Goal: Transaction & Acquisition: Download file/media

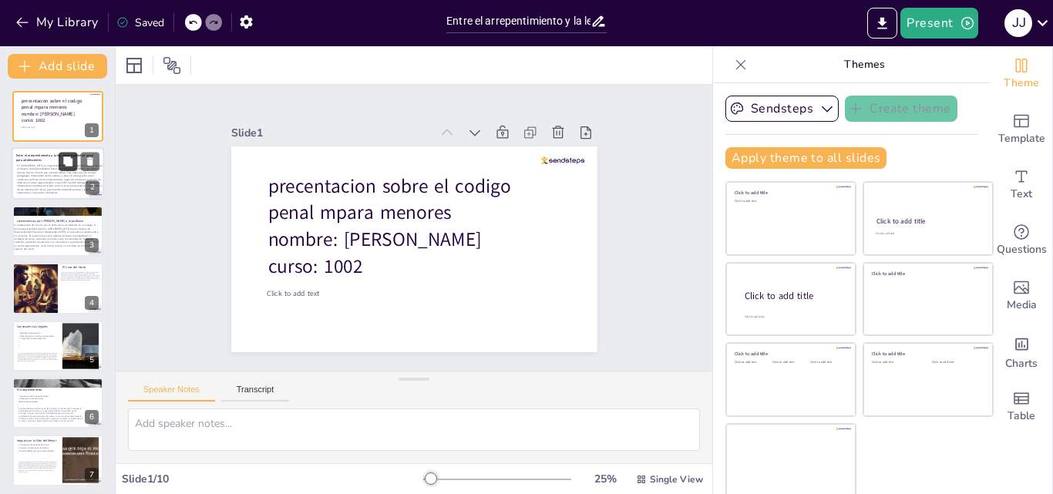
click at [60, 162] on button at bounding box center [68, 162] width 18 height 18
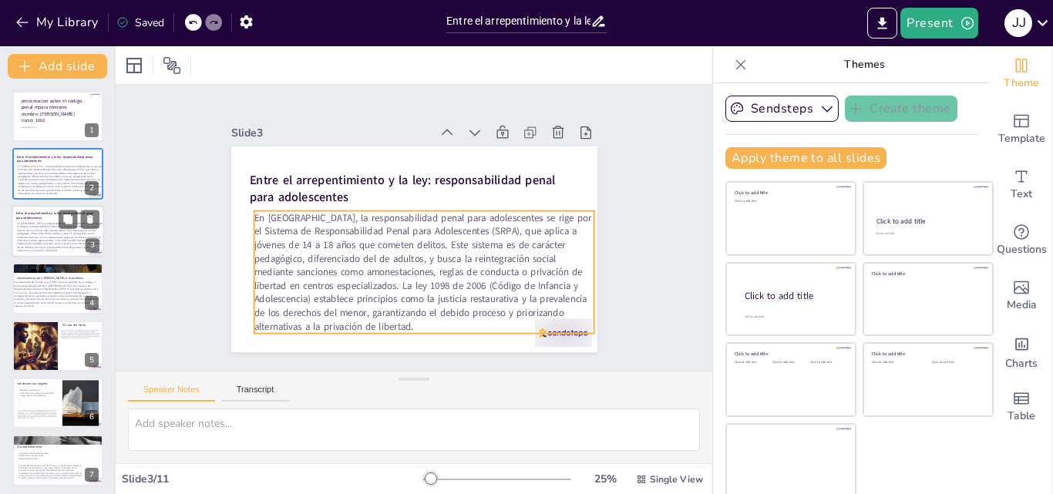
click at [39, 241] on span "En [GEOGRAPHIC_DATA], la responsabilidad penal para adolescentes se rige por el…" at bounding box center [60, 236] width 86 height 31
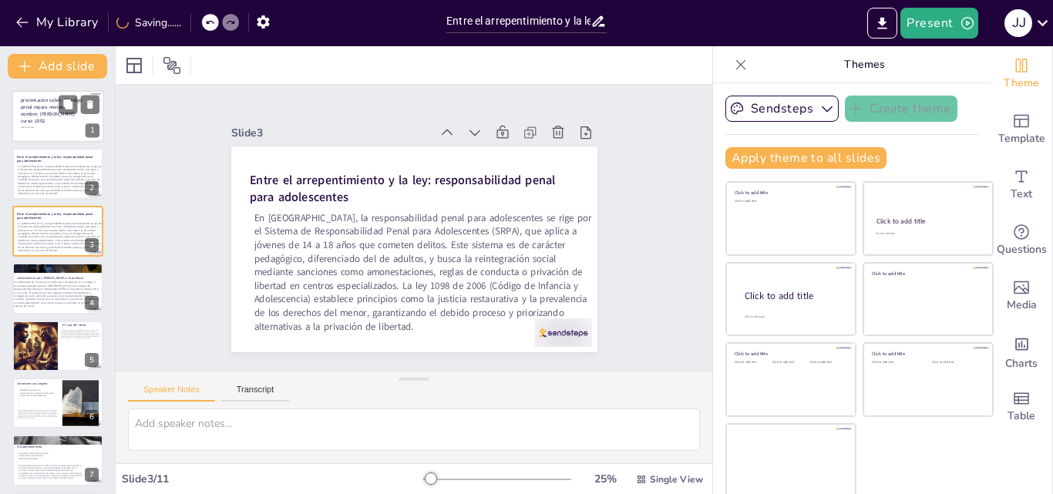
click at [43, 105] on span "precentacion sobre el codigo penal mpara menores" at bounding box center [52, 103] width 62 height 13
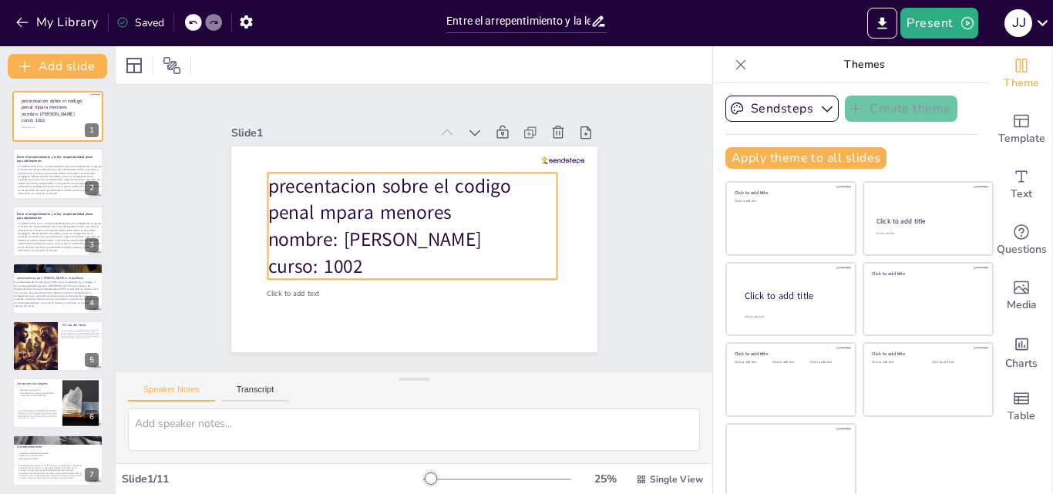
click at [318, 203] on span "precentacion sobre el codigo penal mpara menores" at bounding box center [388, 199] width 243 height 52
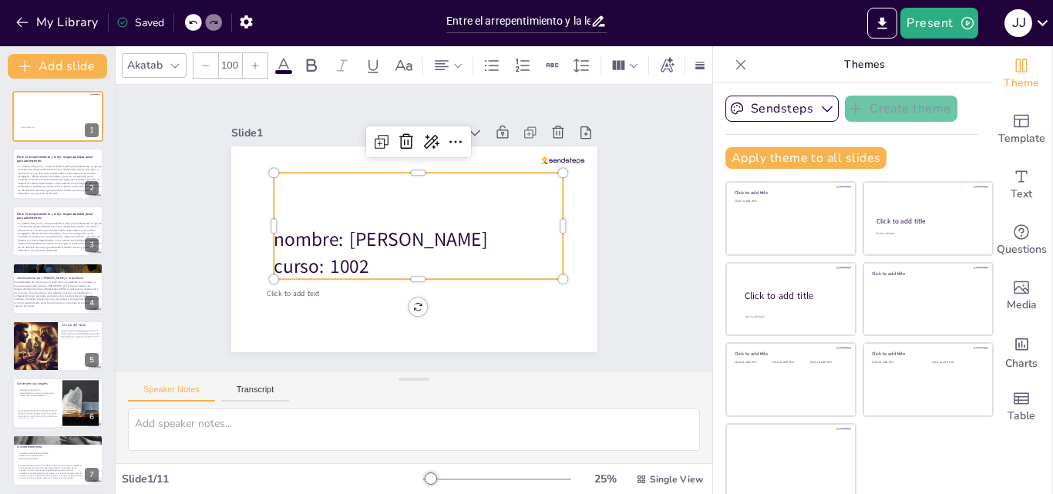
click at [335, 180] on div "nombre: [PERSON_NAME] curso: 1002" at bounding box center [418, 226] width 289 height 106
click at [73, 181] on span "En [GEOGRAPHIC_DATA], la responsabilidad penal para adolescentes se rige por el…" at bounding box center [60, 179] width 86 height 31
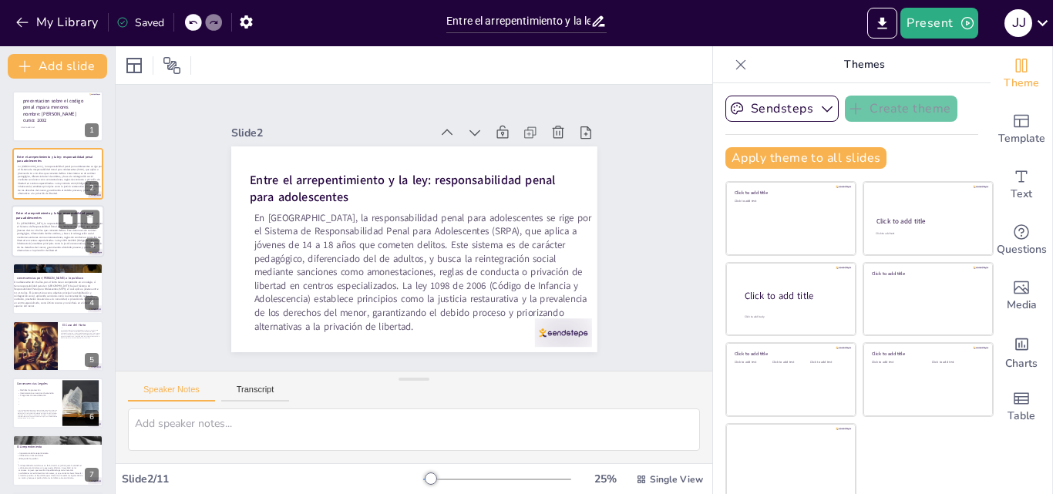
click at [55, 240] on span "En [GEOGRAPHIC_DATA], la responsabilidad penal para adolescentes se rige por el…" at bounding box center [60, 236] width 86 height 31
click at [59, 242] on span "En [GEOGRAPHIC_DATA], la responsabilidad penal para adolescentes se rige por el…" at bounding box center [60, 236] width 86 height 31
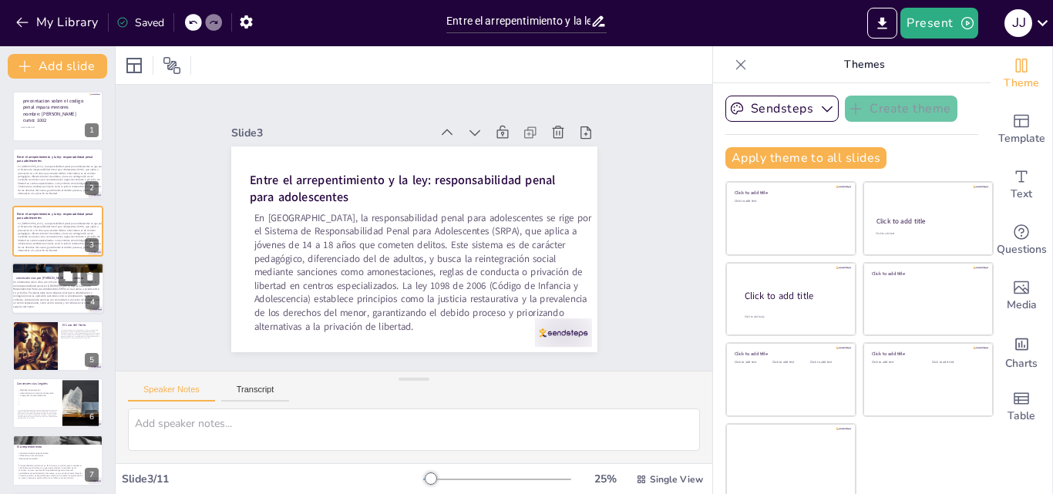
click at [61, 288] on span "Un adolescente de 16 años, por el hurto de un computador en un colegio, sí tien…" at bounding box center [56, 295] width 86 height 28
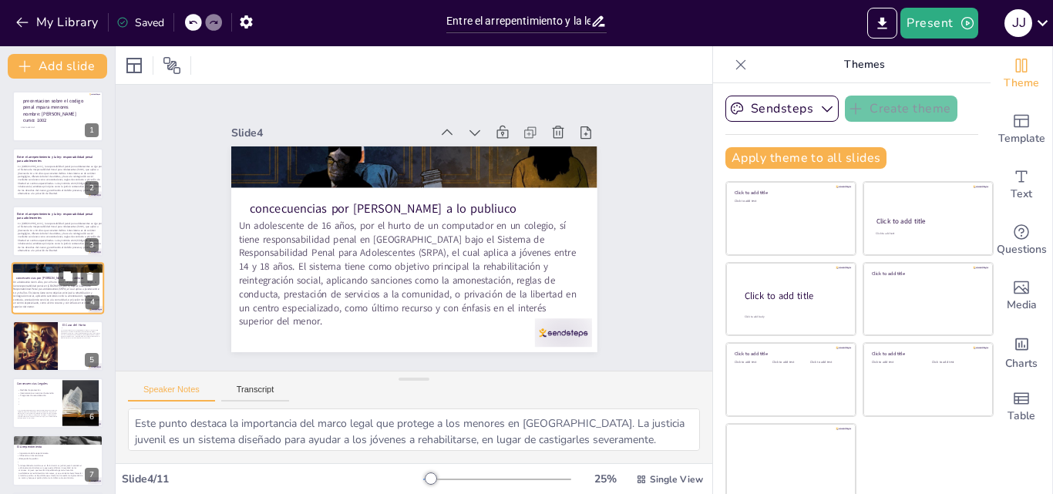
scroll to position [2, 0]
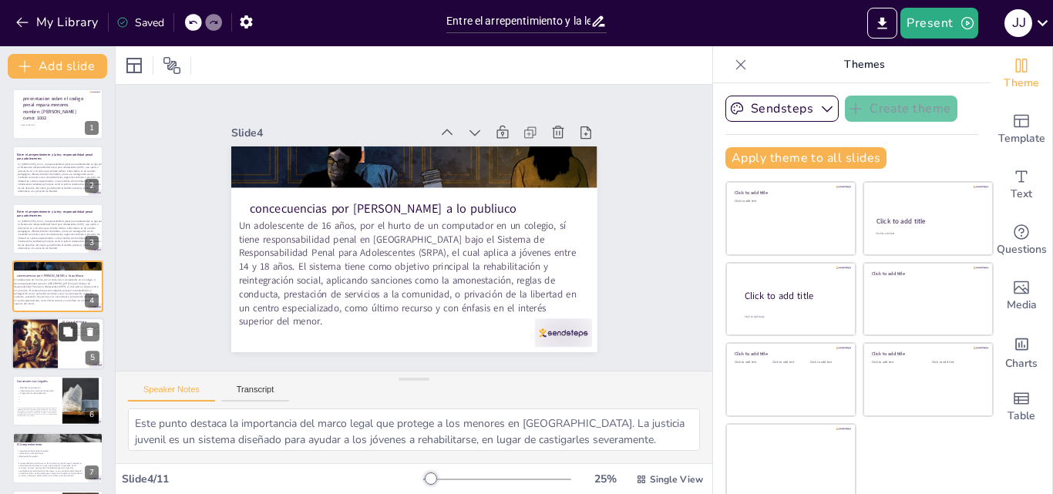
click at [60, 341] on button at bounding box center [68, 331] width 18 height 18
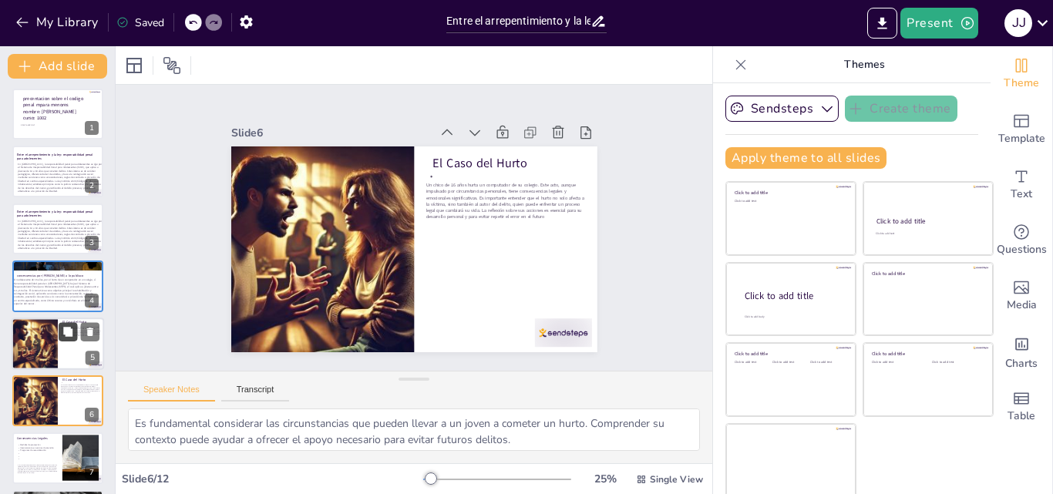
scroll to position [117, 0]
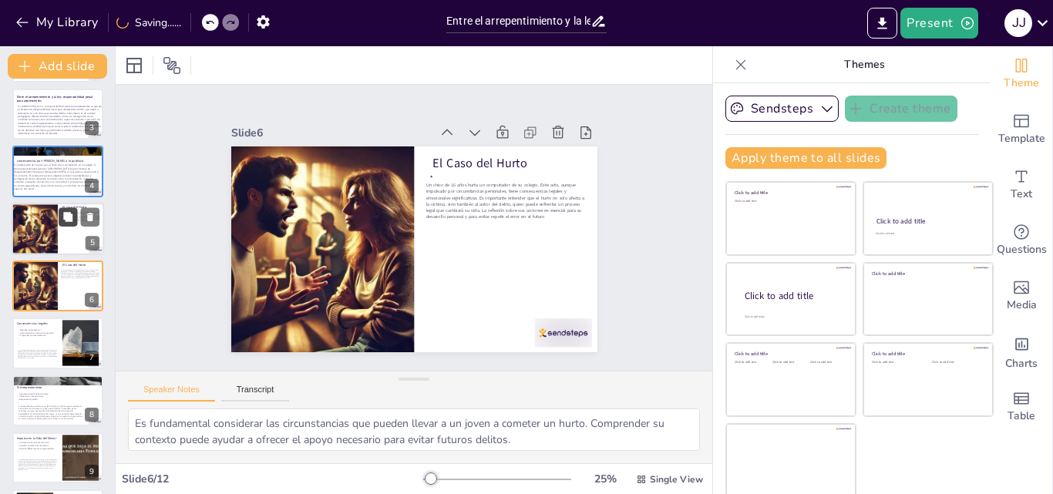
click at [59, 226] on button at bounding box center [68, 216] width 18 height 18
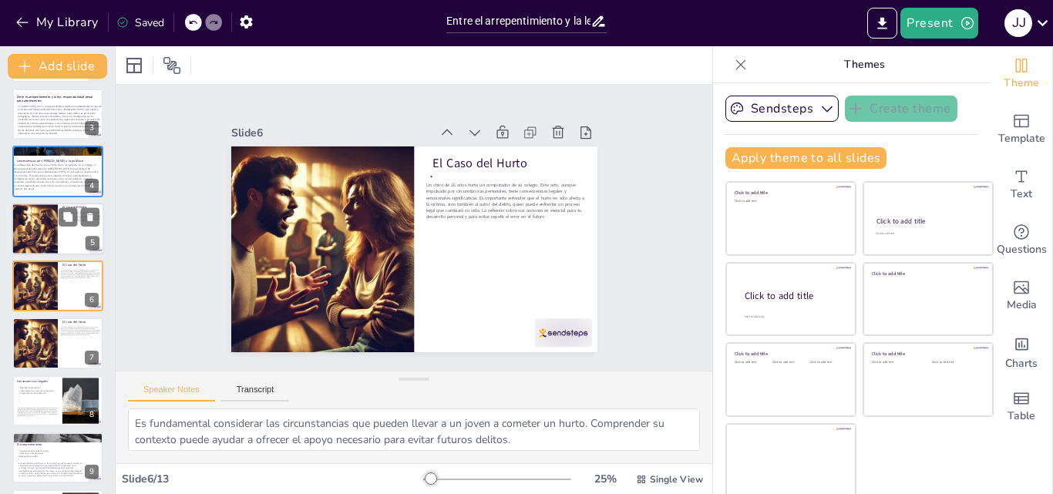
click at [58, 240] on div at bounding box center [58, 229] width 92 height 52
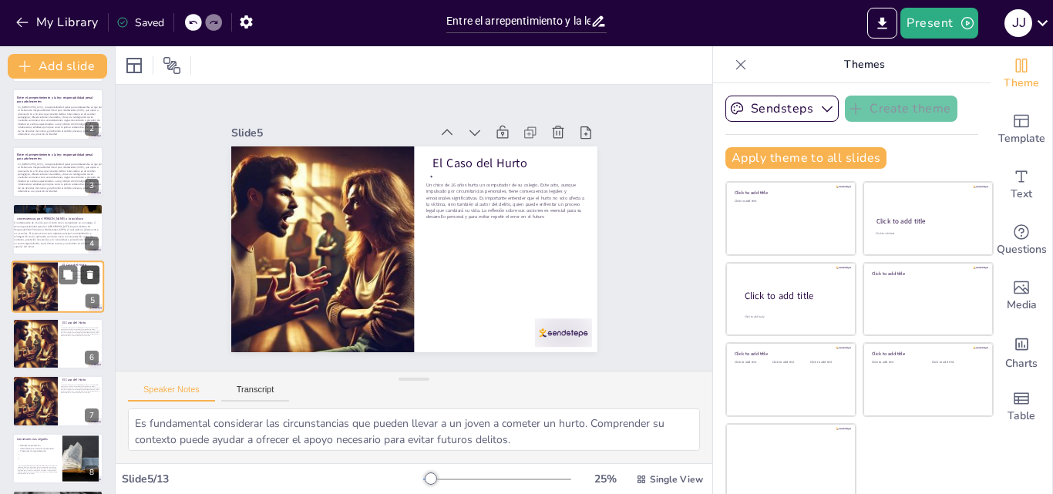
click at [90, 274] on icon at bounding box center [90, 275] width 6 height 8
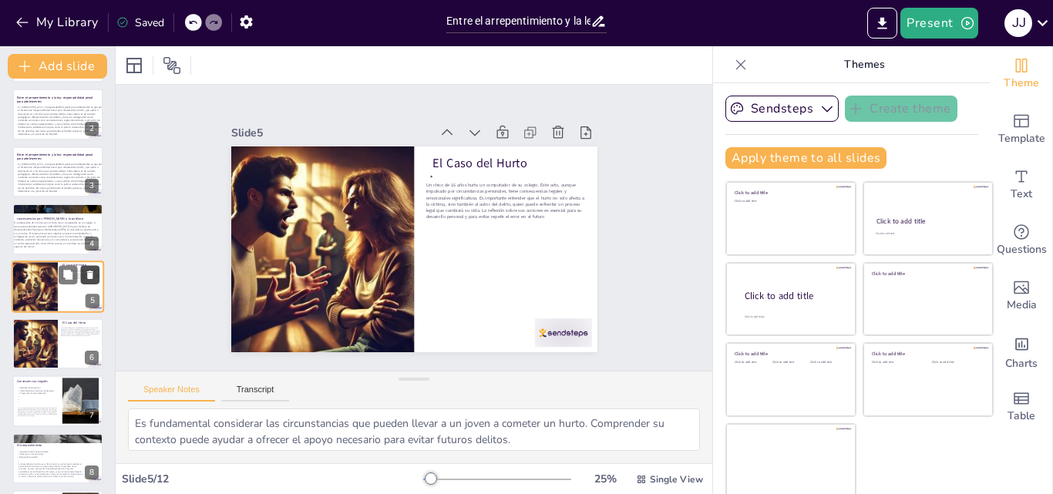
click at [89, 277] on icon at bounding box center [90, 275] width 6 height 8
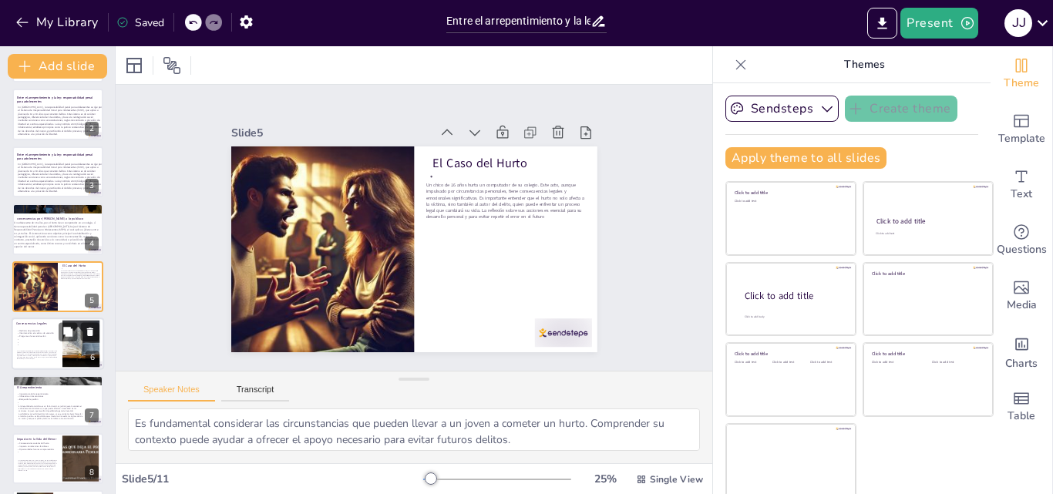
click at [47, 348] on div "La ley colombiana establece que los menores pueden enfrentar sanciones como med…" at bounding box center [37, 355] width 41 height 22
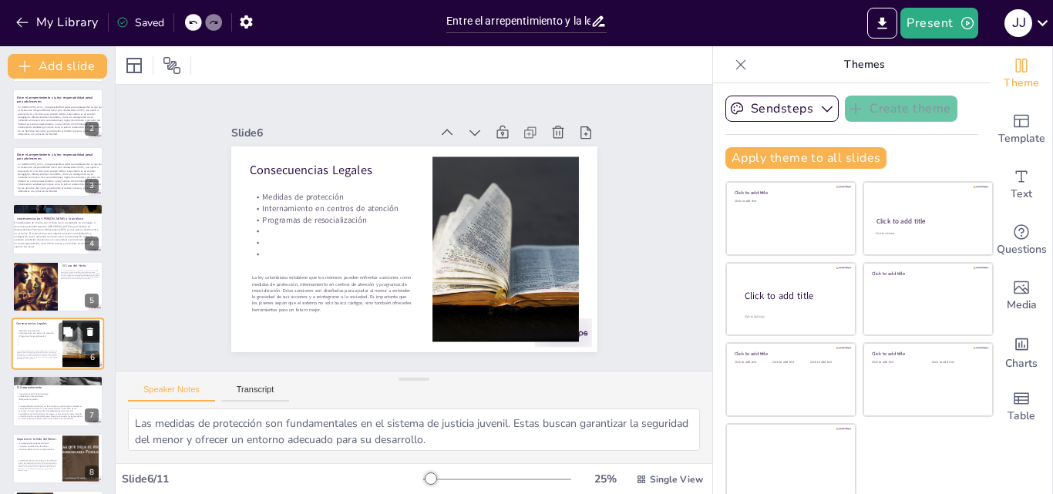
scroll to position [117, 0]
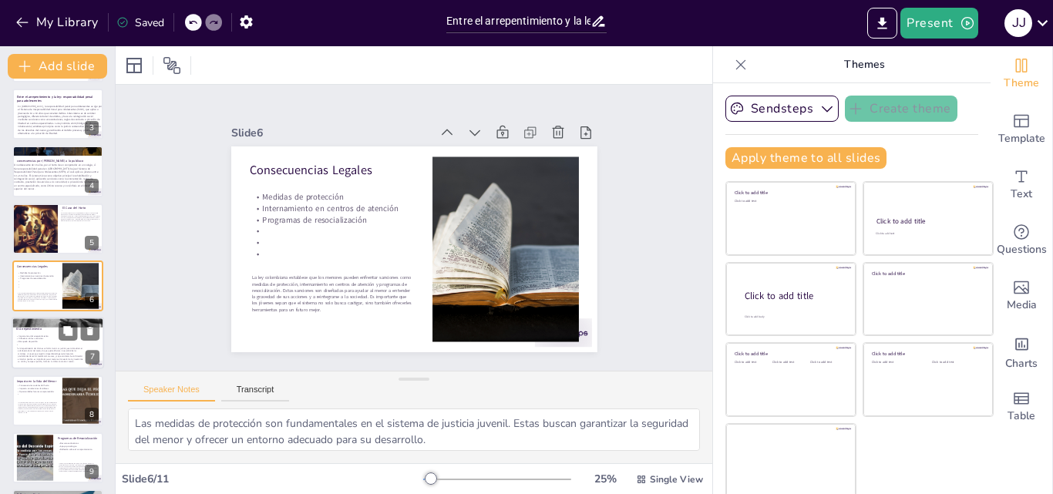
click at [42, 355] on span "El arrepentimiento del chico es un factor crucial. La justicia juvenil consider…" at bounding box center [50, 355] width 65 height 15
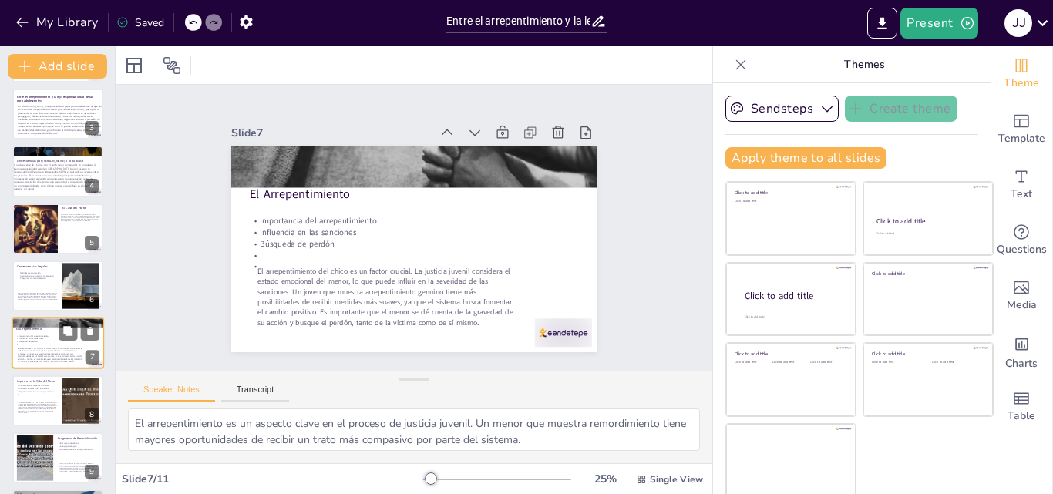
scroll to position [174, 0]
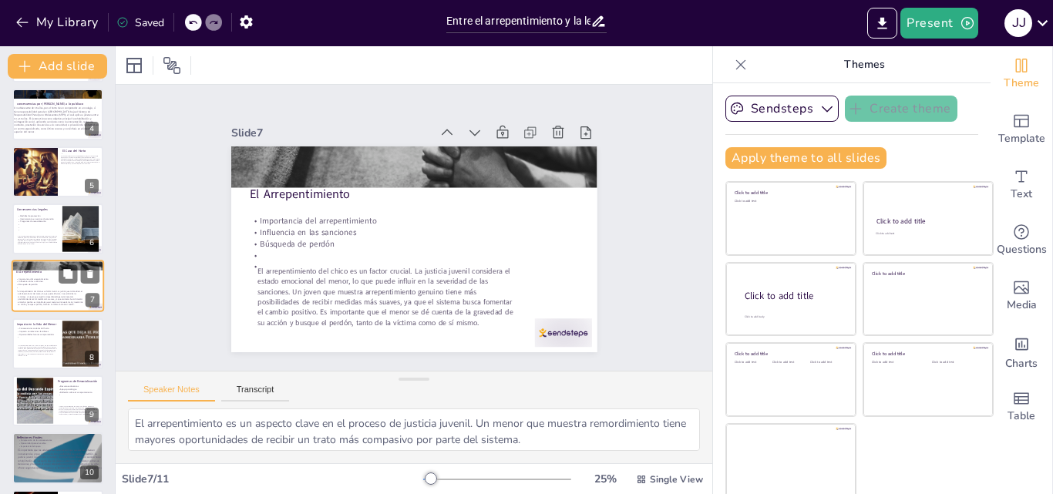
click at [42, 355] on span "Las consecuencias de este hurto no solo son legales, sino que también afectan s…" at bounding box center [37, 350] width 39 height 11
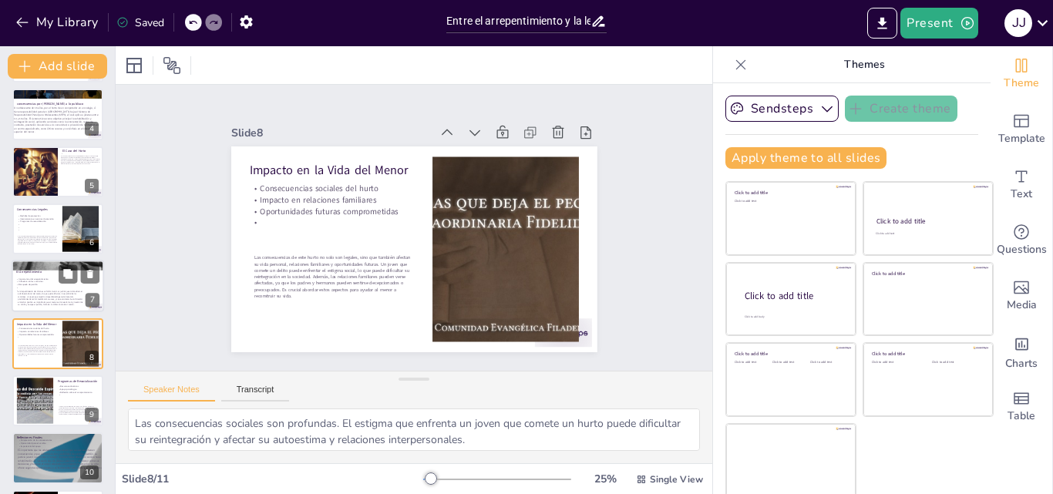
scroll to position [231, 0]
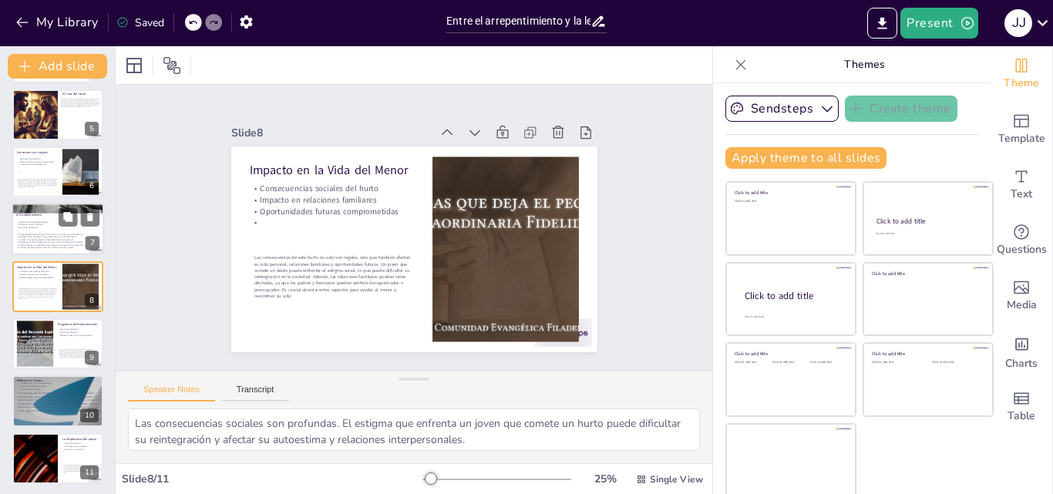
click at [42, 355] on div at bounding box center [35, 344] width 82 height 46
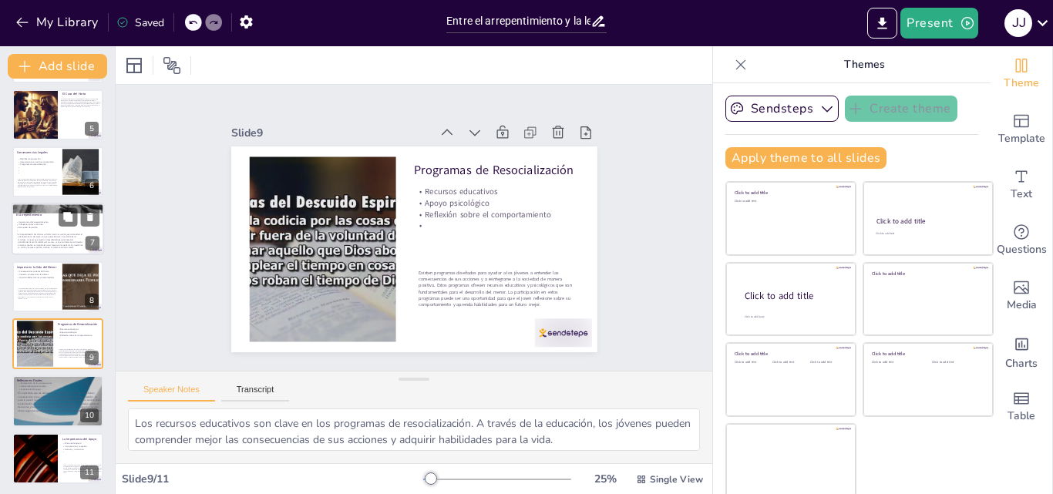
scroll to position [234, 0]
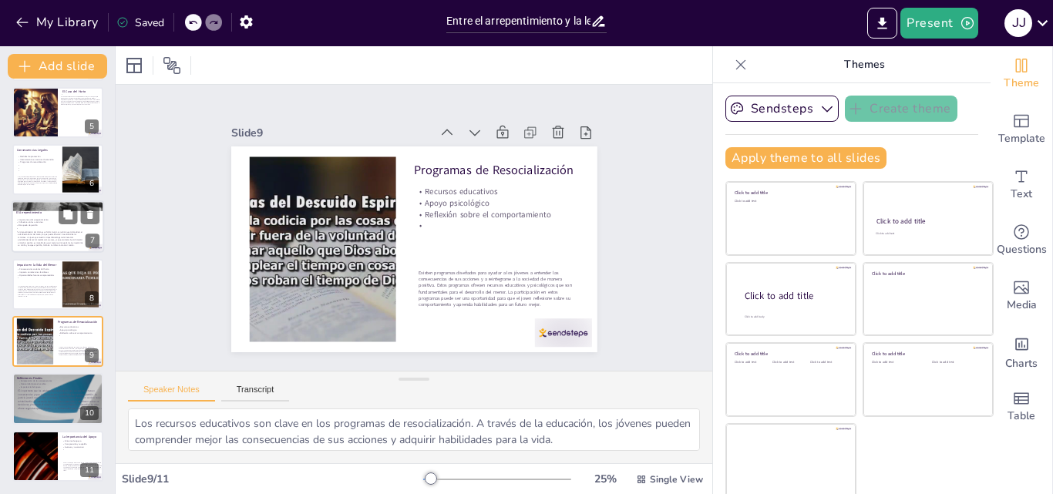
click at [42, 355] on div at bounding box center [35, 341] width 82 height 46
click at [35, 415] on div at bounding box center [58, 399] width 92 height 52
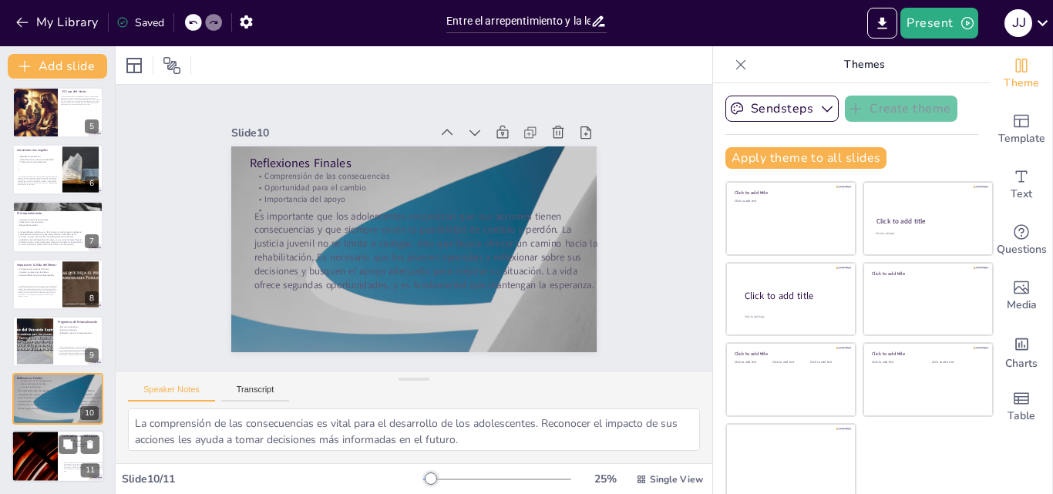
click at [35, 440] on div at bounding box center [34, 456] width 92 height 52
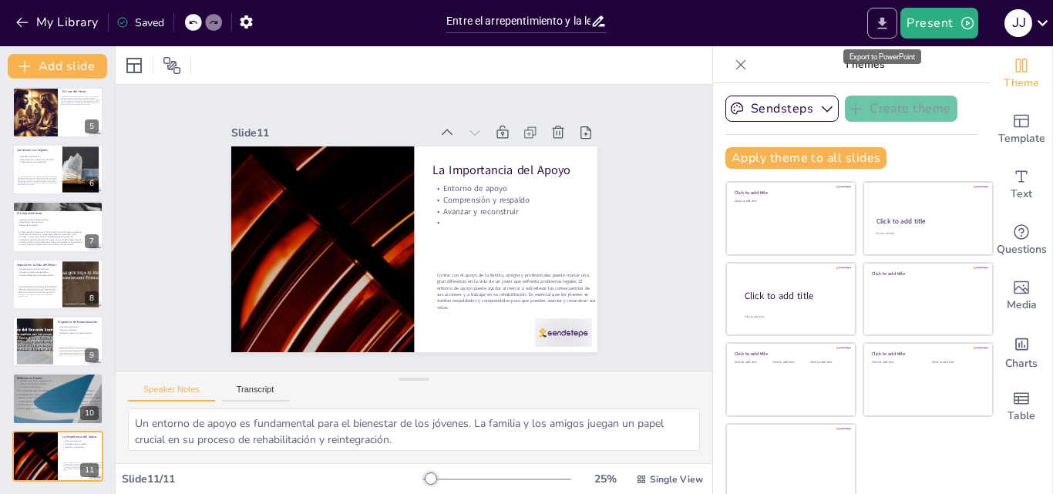
click at [879, 25] on icon "Export to PowerPoint" at bounding box center [882, 23] width 16 height 16
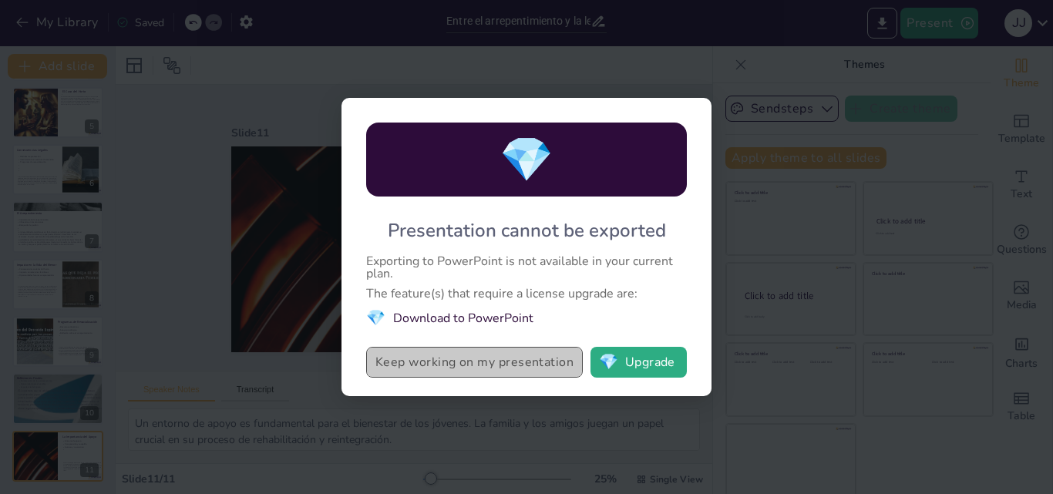
click at [553, 353] on button "Keep working on my presentation" at bounding box center [474, 362] width 217 height 31
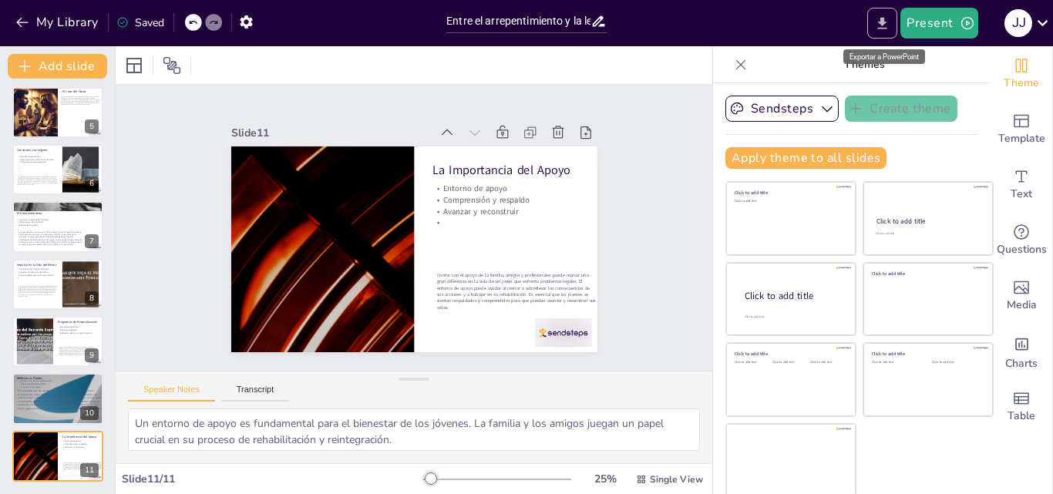
click at [875, 20] on button "Export to PowerPoint" at bounding box center [882, 23] width 30 height 31
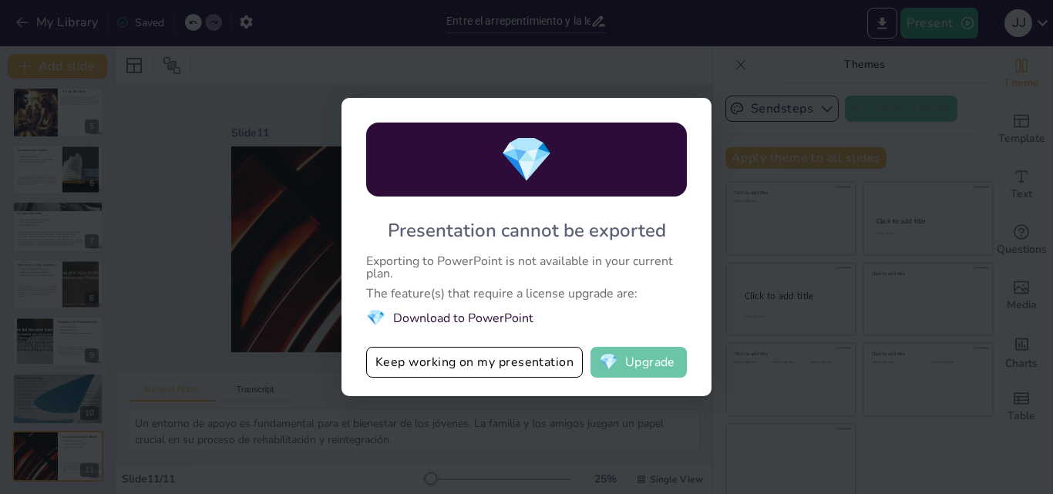
click at [624, 363] on button "💎 Upgrade" at bounding box center [638, 362] width 96 height 31
